Goal: Information Seeking & Learning: Learn about a topic

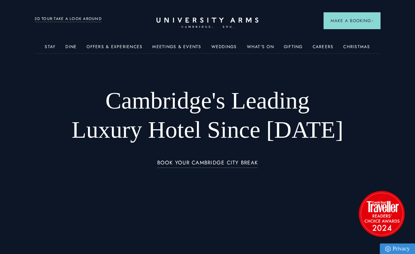
click at [70, 44] on link "Dine" at bounding box center [70, 48] width 11 height 9
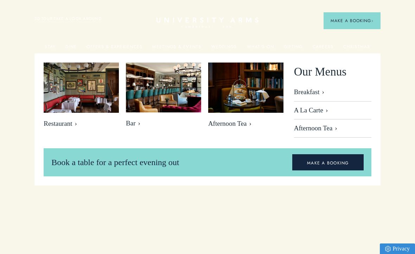
click at [72, 52] on link "Dine" at bounding box center [70, 48] width 11 height 9
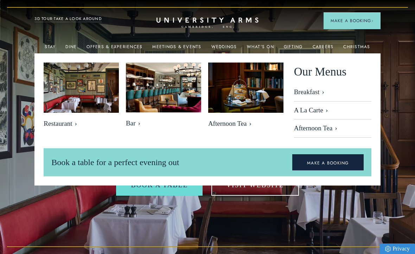
click at [66, 121] on span "Restaurant" at bounding box center [81, 124] width 75 height 8
click at [129, 45] on link "Offers & Experiences" at bounding box center [114, 48] width 56 height 9
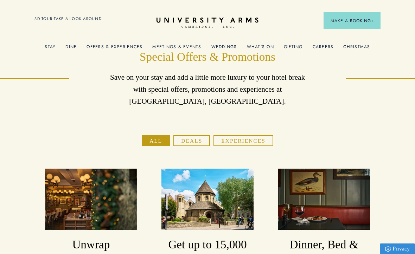
click at [130, 48] on link "Offers & Experiences" at bounding box center [114, 48] width 56 height 9
click at [247, 138] on button "Experiences" at bounding box center [242, 140] width 59 height 11
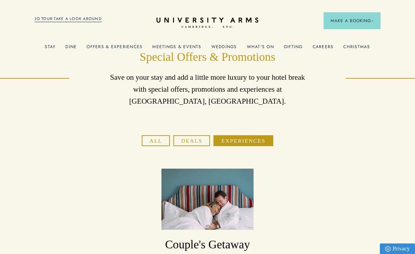
click at [102, 48] on link "Offers & Experiences" at bounding box center [114, 48] width 56 height 9
click at [70, 50] on link "Dine" at bounding box center [70, 48] width 11 height 9
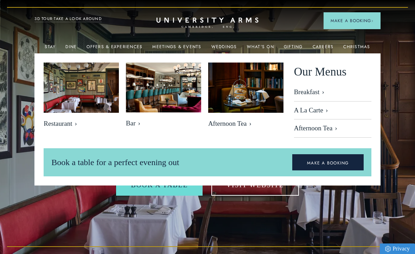
click at [314, 91] on link "Breakfast" at bounding box center [332, 94] width 77 height 13
